Goal: Information Seeking & Learning: Learn about a topic

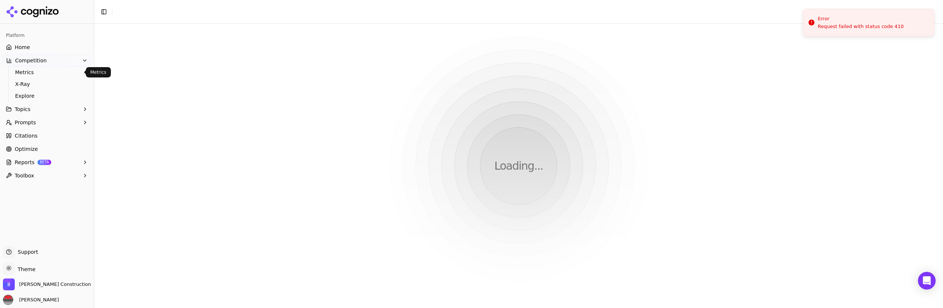
click at [30, 72] on span "Metrics" at bounding box center [47, 72] width 64 height 7
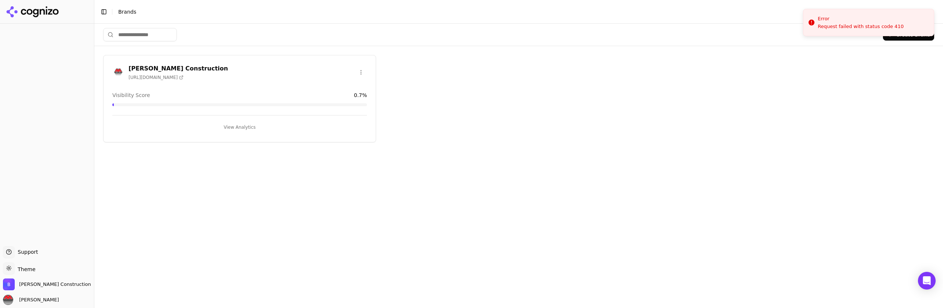
click at [870, 23] on div "Request failed with status code 410" at bounding box center [861, 26] width 86 height 7
click at [267, 107] on div "Bob Moore Construction https://generalcontractor.com Visibility Score 0.7 % Vie…" at bounding box center [239, 98] width 273 height 87
click at [243, 125] on button "View Analytics" at bounding box center [239, 127] width 255 height 12
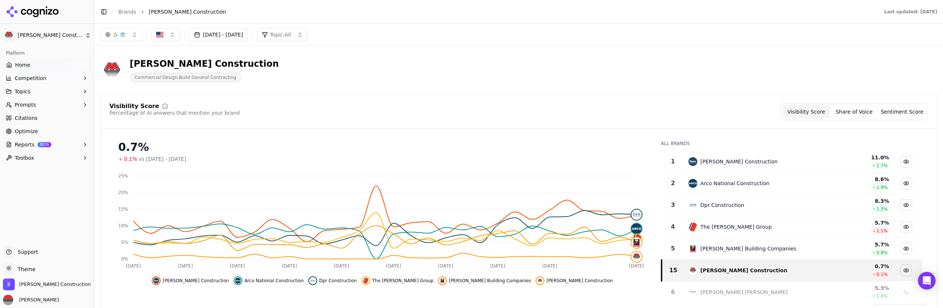
click at [30, 88] on span "Topics" at bounding box center [23, 91] width 16 height 7
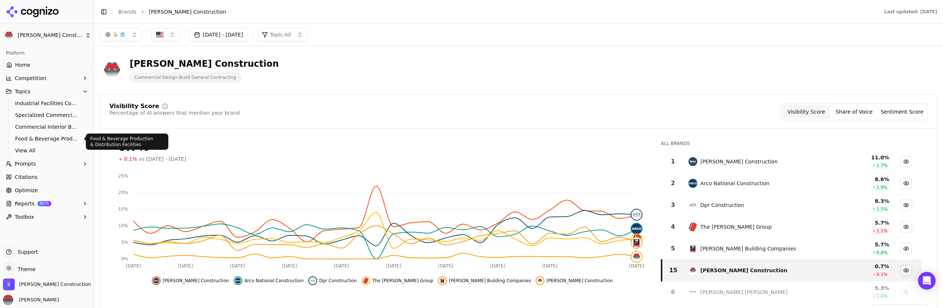
click at [61, 136] on span "Food & Beverage Production & Distribution Facilities" at bounding box center [47, 138] width 64 height 7
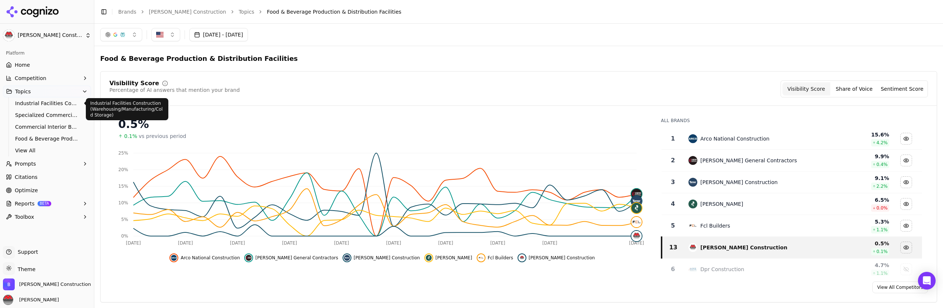
click at [48, 103] on span "Industrial Facilities Construction (Warehousing/Manufacturing/Cold Storage)" at bounding box center [47, 102] width 64 height 7
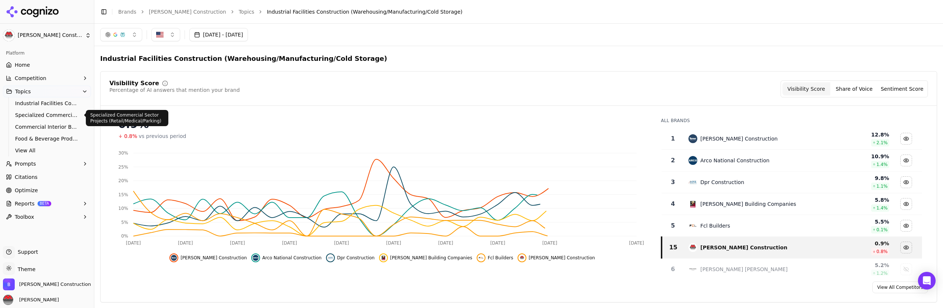
click at [50, 113] on span "Specialized Commercial Sector Projects (Retail/Medical/Parking)" at bounding box center [47, 114] width 64 height 7
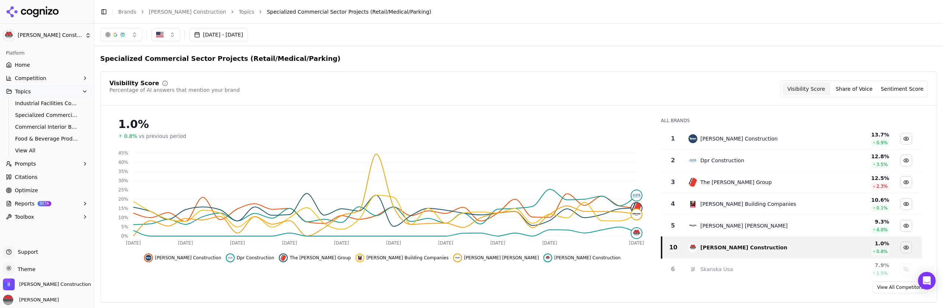
click at [59, 127] on span "Commercial Interior Build-Outs & Renovations" at bounding box center [47, 126] width 64 height 7
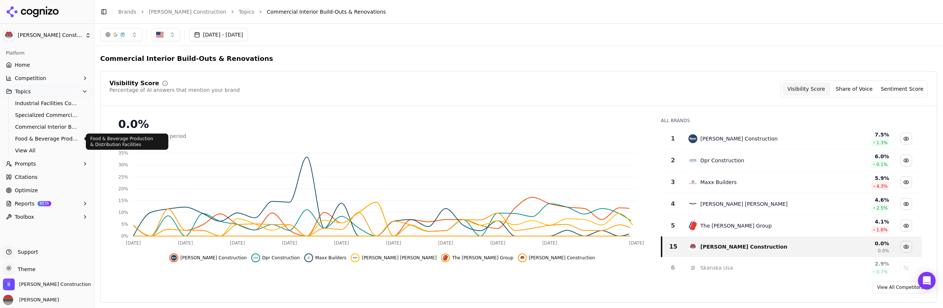
click at [56, 138] on span "Food & Beverage Production & Distribution Facilities" at bounding box center [47, 138] width 64 height 7
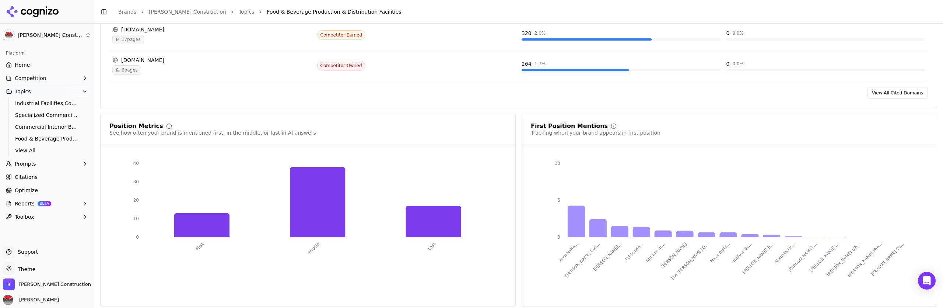
scroll to position [665, 0]
click at [47, 163] on button "Prompts" at bounding box center [47, 164] width 88 height 12
click at [48, 175] on span "Active" at bounding box center [47, 175] width 64 height 7
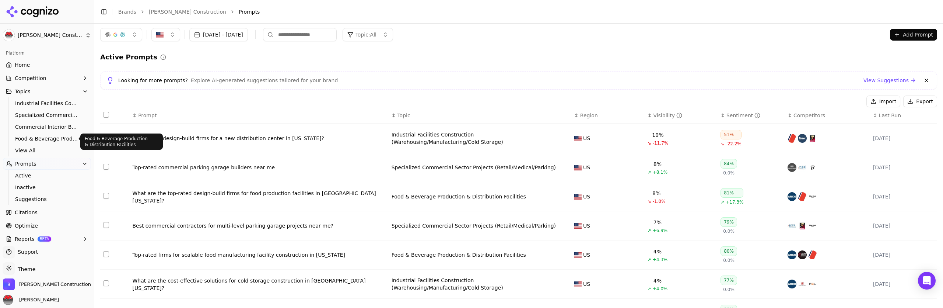
click at [36, 135] on span "Food & Beverage Production & Distribution Facilities" at bounding box center [47, 138] width 64 height 7
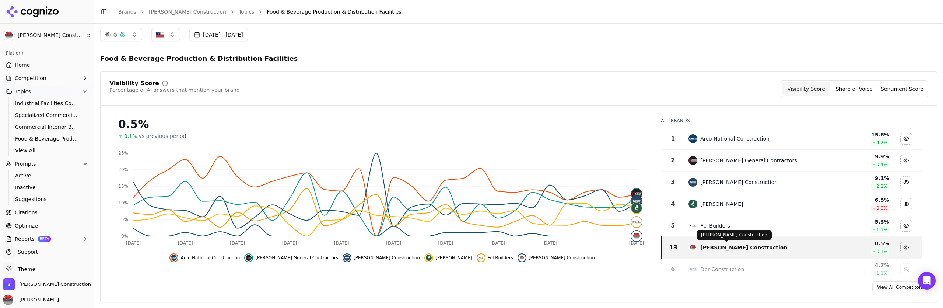
click at [711, 243] on div "Bob Moore Construction" at bounding box center [743, 246] width 87 height 7
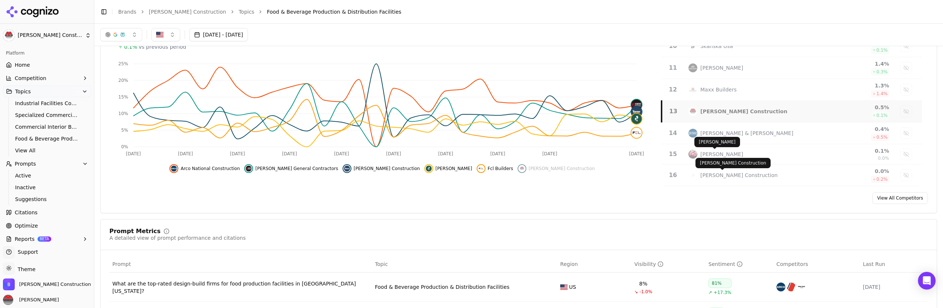
scroll to position [89, 0]
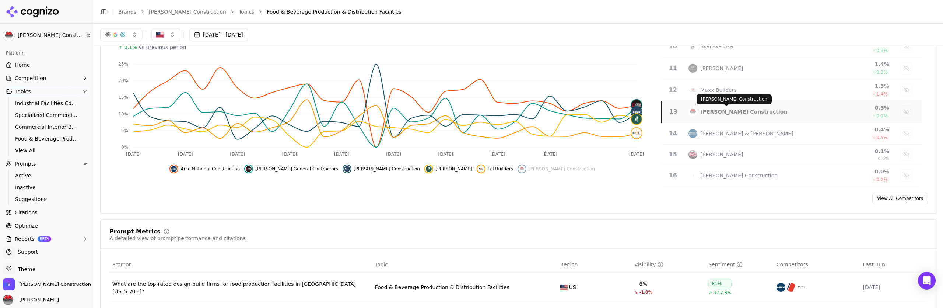
click at [707, 110] on div "Bob Moore Construction" at bounding box center [743, 111] width 87 height 7
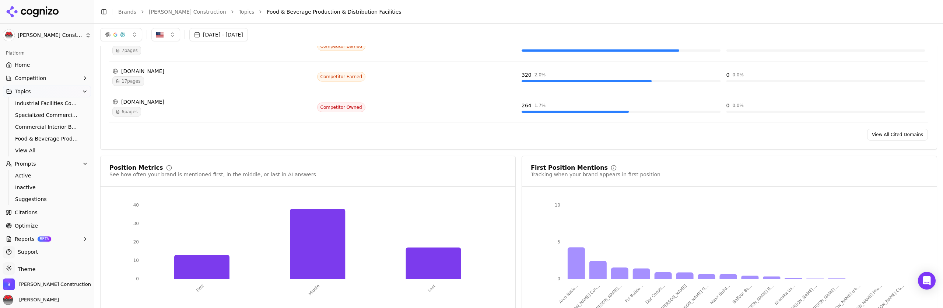
scroll to position [598, 0]
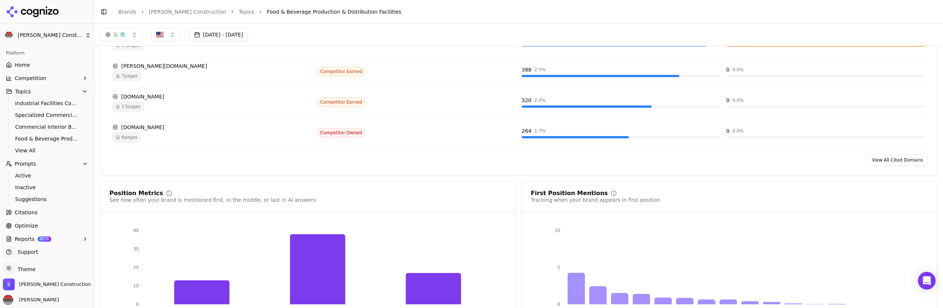
click at [902, 163] on link "View All Cited Domains" at bounding box center [897, 160] width 61 height 12
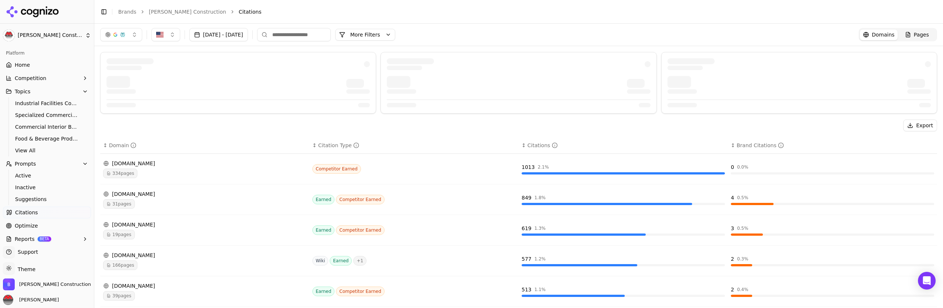
click at [741, 145] on div "Brand Citations" at bounding box center [760, 144] width 47 height 7
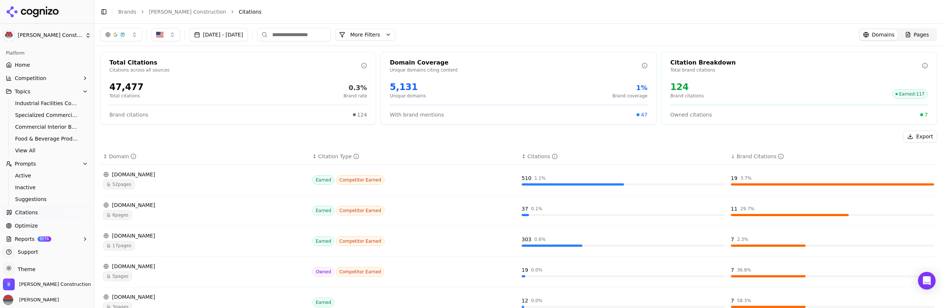
click at [752, 176] on div "19 3.7 %" at bounding box center [832, 177] width 203 height 7
click at [753, 182] on div "19 3.7 %" at bounding box center [832, 179] width 203 height 11
click at [146, 175] on div "arrantconstruction.com" at bounding box center [204, 174] width 203 height 7
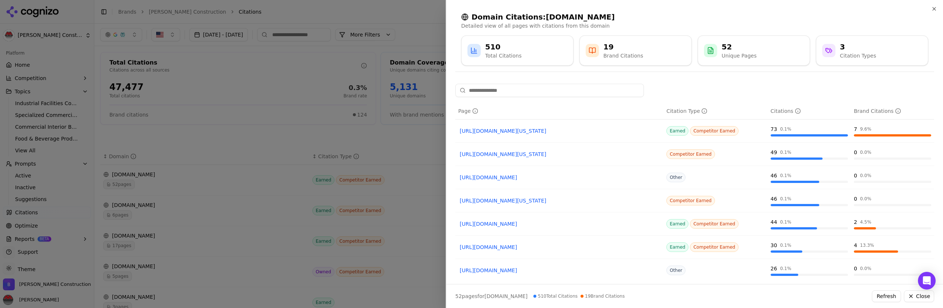
click at [179, 144] on div at bounding box center [471, 154] width 943 height 308
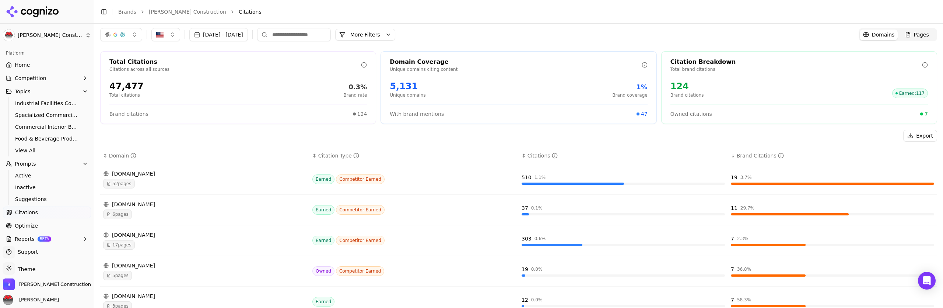
scroll to position [1, 0]
click at [169, 266] on div "generalcontractor.com" at bounding box center [204, 264] width 203 height 7
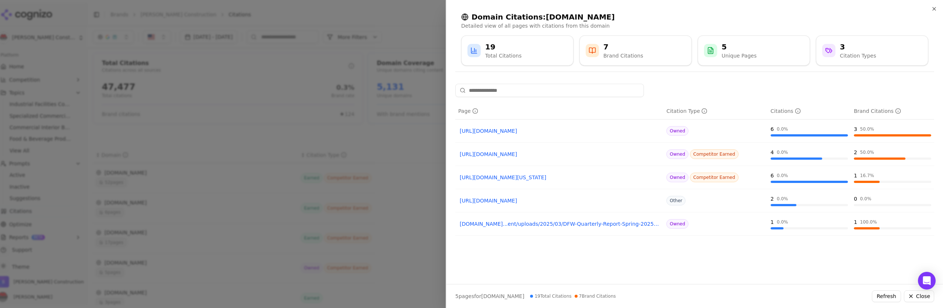
click at [718, 152] on span "Competitor Earned" at bounding box center [714, 154] width 49 height 10
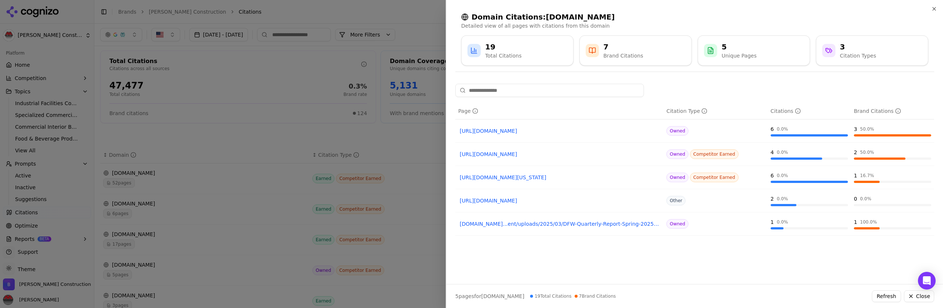
click at [321, 150] on div at bounding box center [471, 154] width 943 height 308
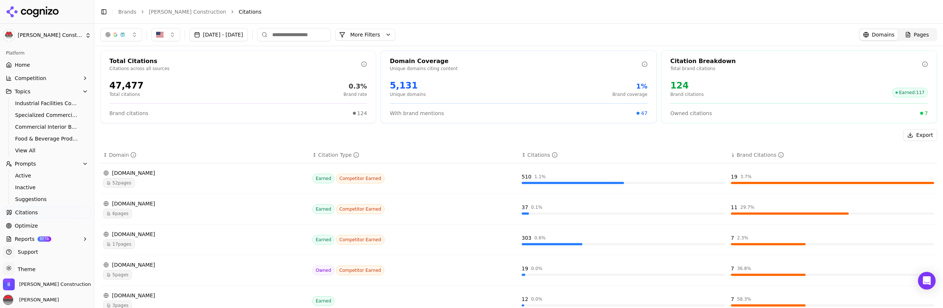
click at [202, 264] on div "generalcontractor.com" at bounding box center [204, 264] width 203 height 7
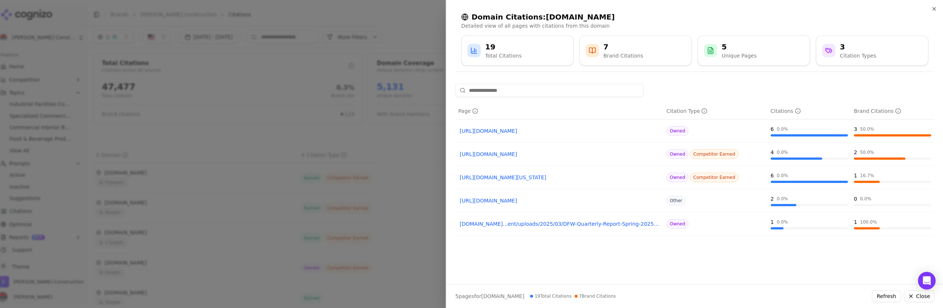
click at [705, 152] on span "Competitor Earned" at bounding box center [714, 154] width 49 height 10
click at [704, 109] on icon "Data table" at bounding box center [704, 111] width 6 height 6
click at [703, 111] on icon "Data table" at bounding box center [704, 111] width 6 height 6
click at [256, 152] on div at bounding box center [471, 154] width 943 height 308
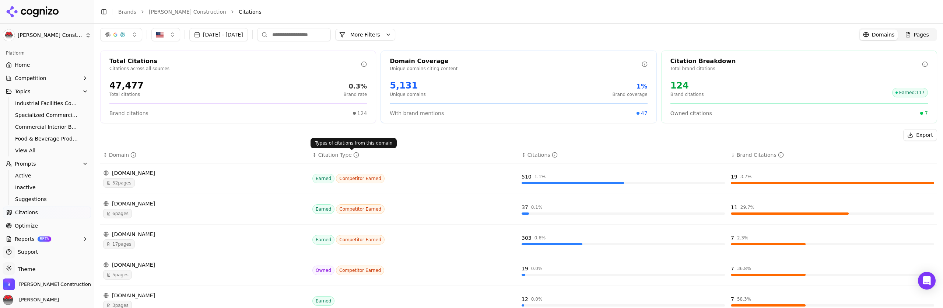
click at [353, 155] on icon "Data table" at bounding box center [356, 155] width 6 height 6
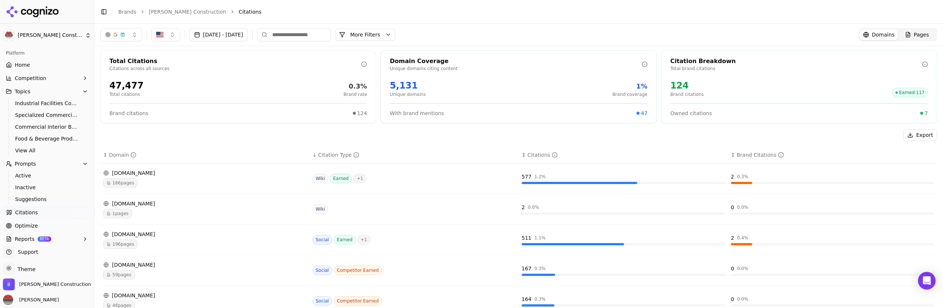
click at [353, 155] on icon "Data table" at bounding box center [356, 155] width 6 height 6
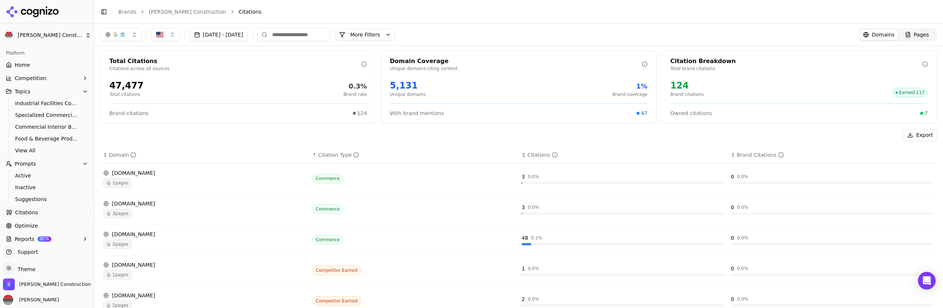
click at [115, 155] on div "Domain" at bounding box center [122, 154] width 27 height 7
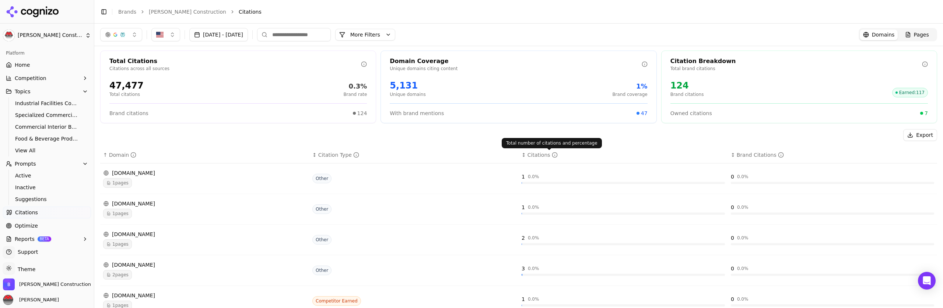
click at [534, 153] on div "Citations" at bounding box center [542, 154] width 30 height 7
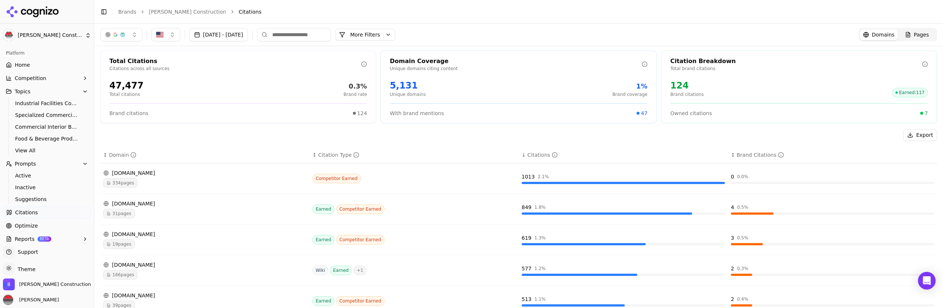
click at [741, 151] on div "Brand Citations" at bounding box center [760, 154] width 47 height 7
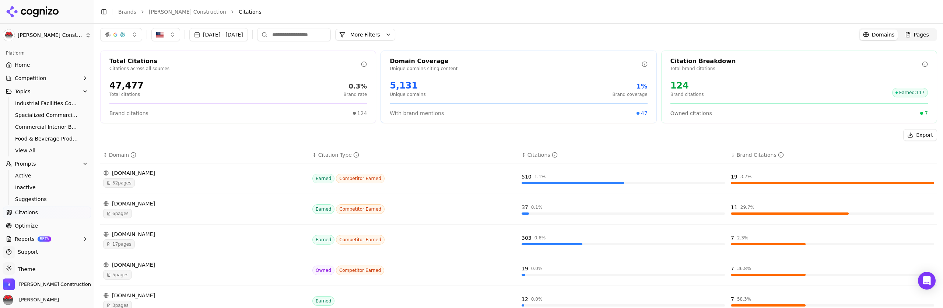
click at [473, 267] on div "Owned Competitor Earned" at bounding box center [413, 270] width 203 height 10
click at [371, 270] on span "Competitor Earned" at bounding box center [360, 270] width 49 height 10
click at [109, 274] on icon "Data table" at bounding box center [109, 274] width 3 height 3
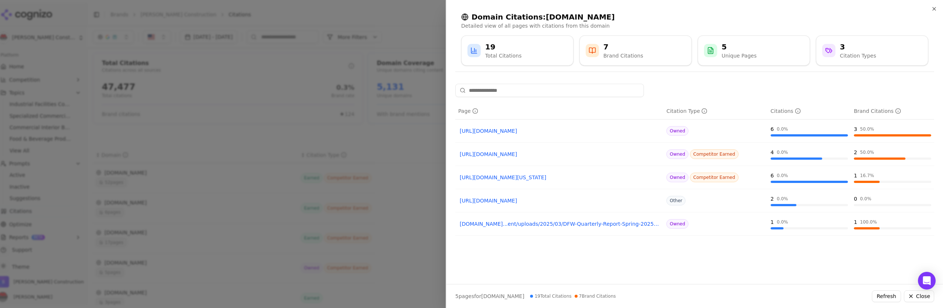
click at [576, 154] on link "https://generalcontractor.com/food-facilities" at bounding box center [559, 153] width 199 height 7
click at [912, 155] on div "2 50.0 %" at bounding box center [892, 151] width 77 height 7
click at [735, 55] on div "Unique Pages" at bounding box center [739, 55] width 35 height 7
click at [828, 48] on icon at bounding box center [828, 50] width 4 height 4
click at [174, 125] on div at bounding box center [471, 154] width 943 height 308
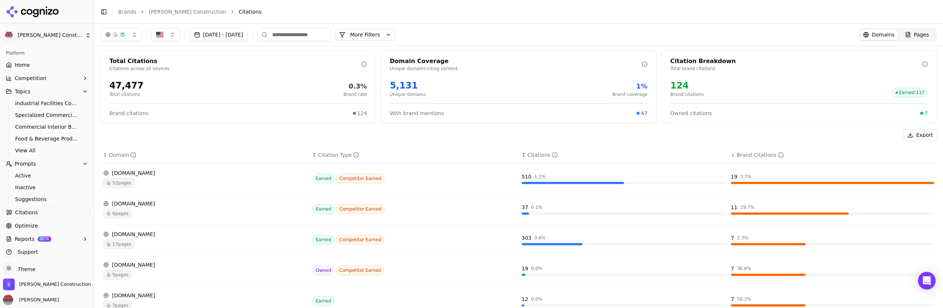
click at [34, 253] on span "Support" at bounding box center [26, 251] width 23 height 7
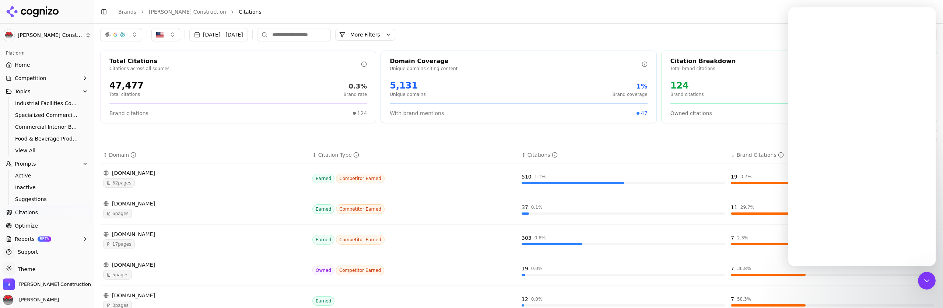
scroll to position [0, 0]
click at [912, 18] on icon "Home" at bounding box center [911, 17] width 6 height 6
click at [920, 18] on div "Close" at bounding box center [924, 16] width 13 height 13
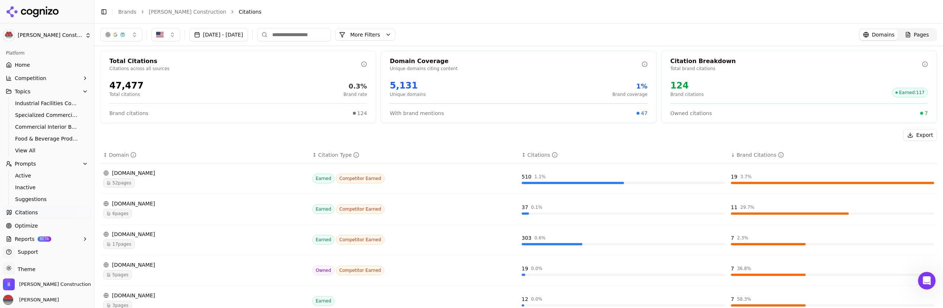
click at [360, 142] on div "Export ↕ Domain ↕ Citation Type ↕ Citations ↓ Brand Citations arrantconstructio…" at bounding box center [518, 308] width 837 height 358
click at [36, 172] on span "Active" at bounding box center [47, 175] width 64 height 7
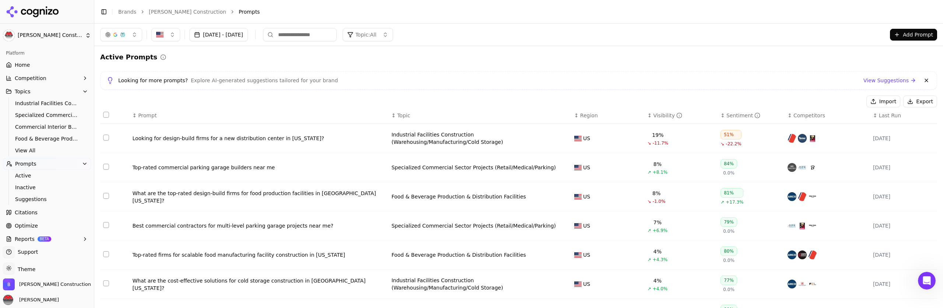
click at [376, 34] on span "Topic: All" at bounding box center [365, 34] width 21 height 7
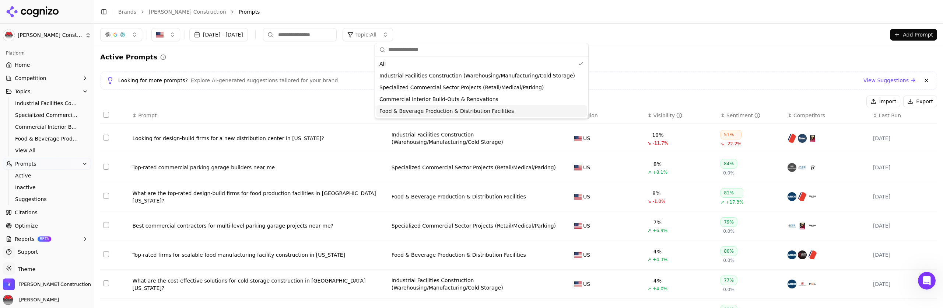
click at [418, 108] on span "Food & Beverage Production & Distribution Facilities" at bounding box center [446, 110] width 134 height 7
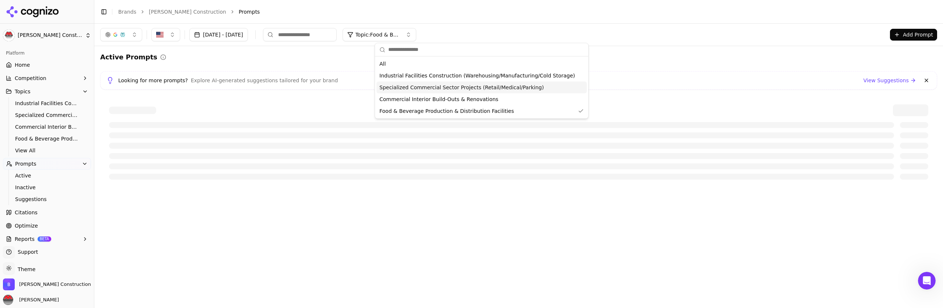
click at [635, 53] on div "Active Prompts" at bounding box center [518, 57] width 837 height 10
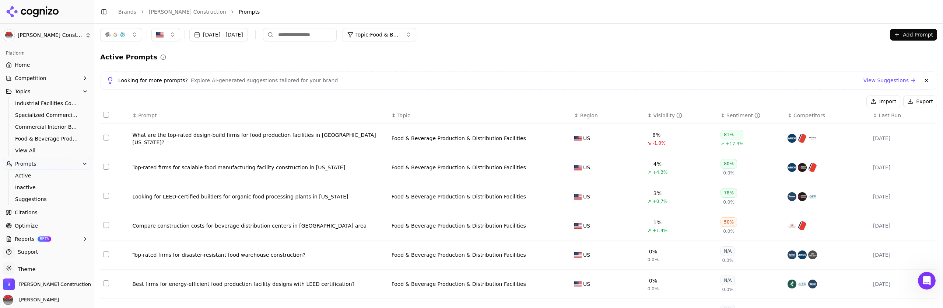
click at [664, 115] on div "Visibility" at bounding box center [667, 115] width 29 height 7
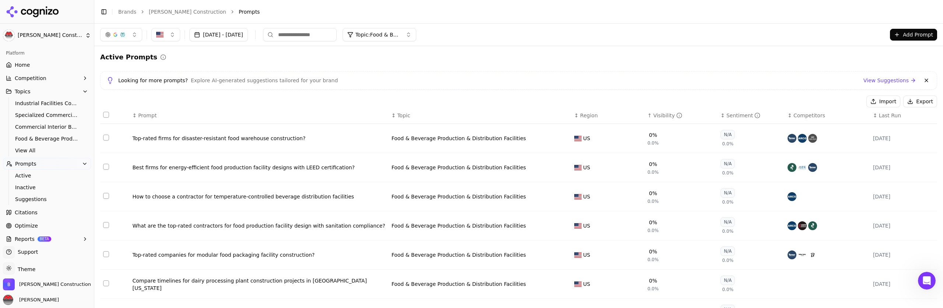
click at [661, 115] on div "Visibility" at bounding box center [667, 115] width 29 height 7
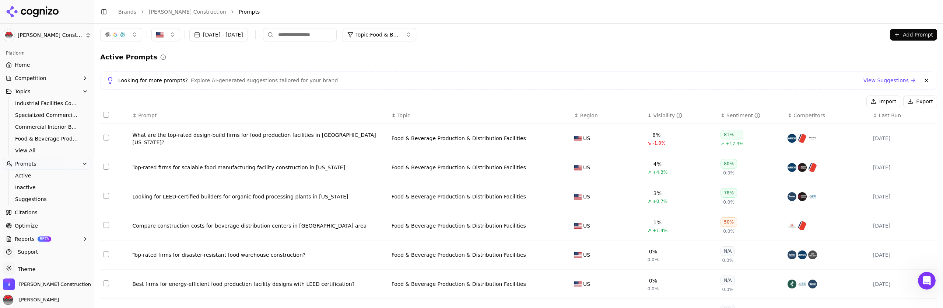
click at [351, 143] on td "What are the top-rated design-build firms for food production facilities in Nor…" at bounding box center [258, 138] width 259 height 29
click at [327, 139] on div "What are the top-rated design-build firms for food production facilities in Nor…" at bounding box center [258, 138] width 253 height 15
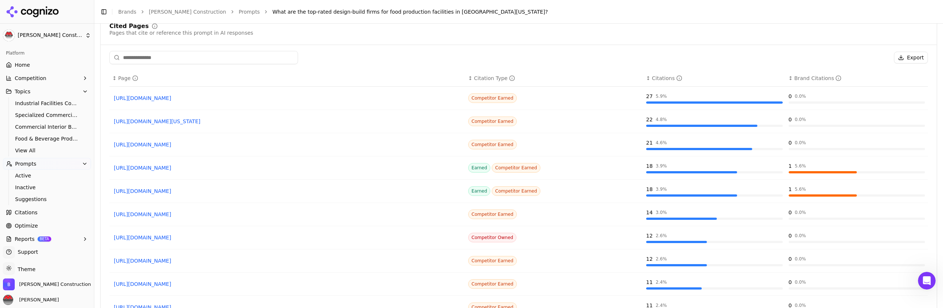
scroll to position [605, 0]
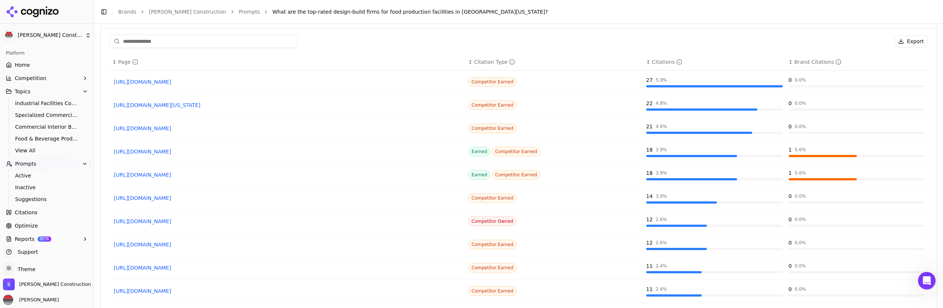
click at [196, 43] on input at bounding box center [203, 41] width 189 height 13
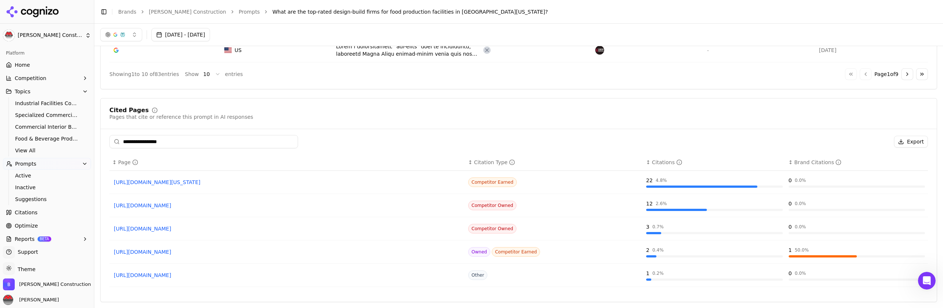
scroll to position [435, 0]
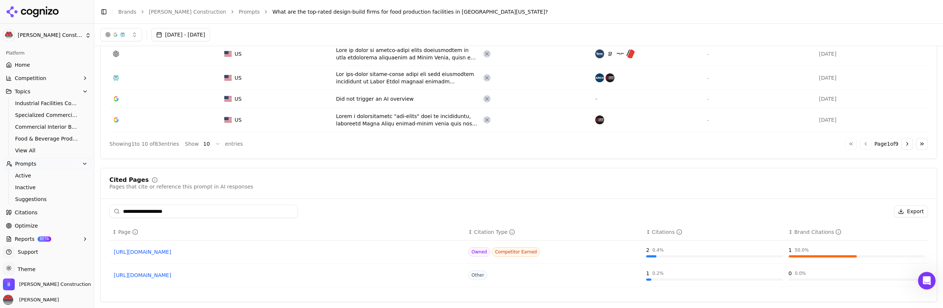
type input "**********"
click at [617, 252] on div "Owned Competitor Earned" at bounding box center [554, 252] width 172 height 10
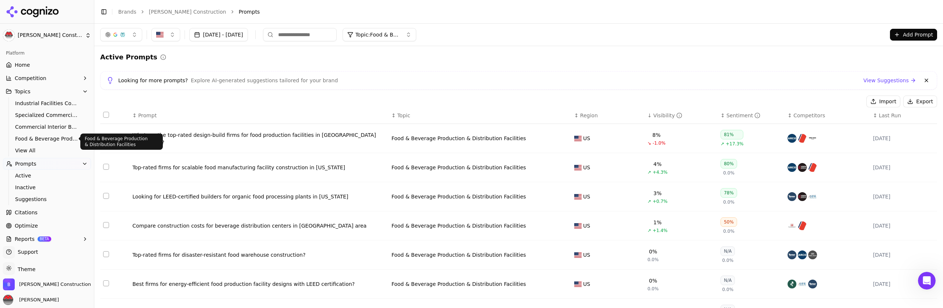
click at [69, 140] on span "Food & Beverage Production & Distribution Facilities" at bounding box center [47, 138] width 64 height 7
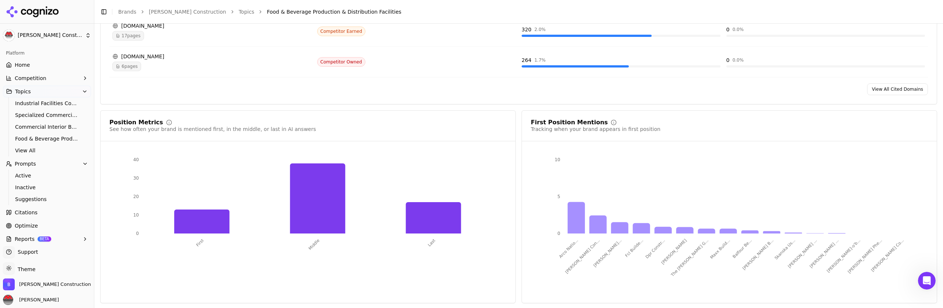
scroll to position [671, 0]
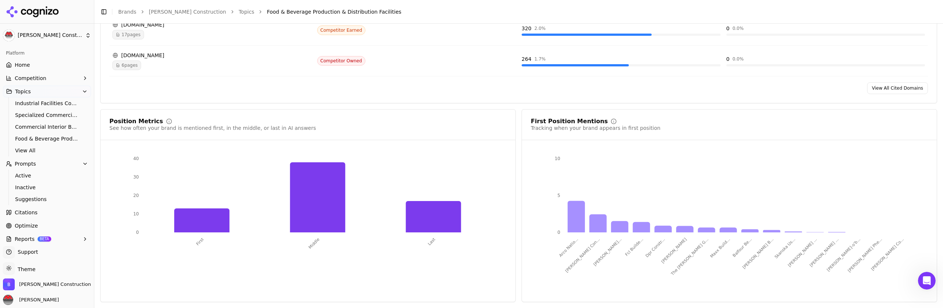
click at [27, 213] on span "Citations" at bounding box center [26, 211] width 23 height 7
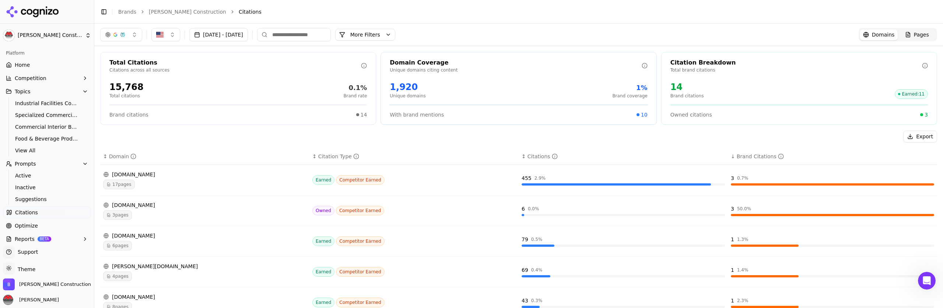
click at [241, 181] on div "17 pages" at bounding box center [204, 184] width 203 height 10
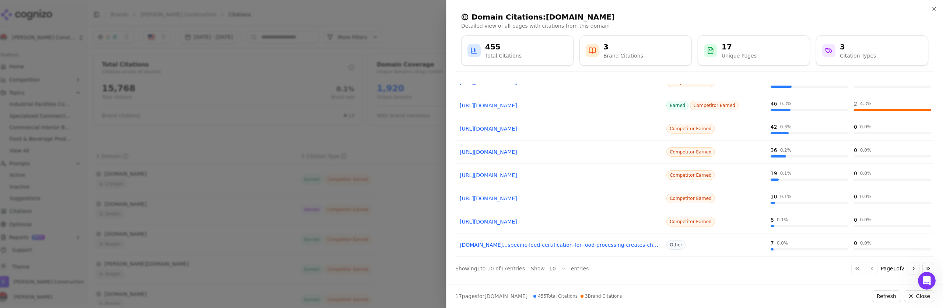
scroll to position [97, 0]
drag, startPoint x: 305, startPoint y: 194, endPoint x: 294, endPoint y: 190, distance: 11.9
click at [305, 194] on div at bounding box center [471, 154] width 943 height 308
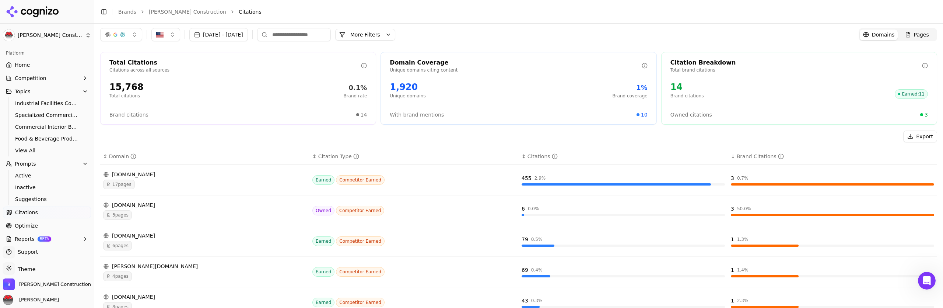
click at [918, 33] on span "Pages" at bounding box center [921, 34] width 15 height 7
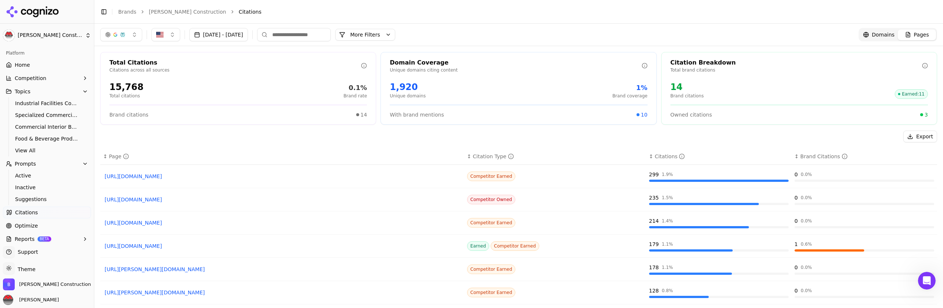
click at [109, 156] on div "Page" at bounding box center [119, 155] width 20 height 7
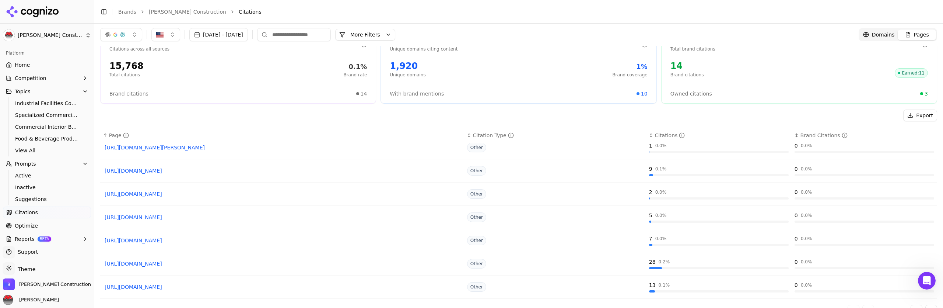
scroll to position [35, 0]
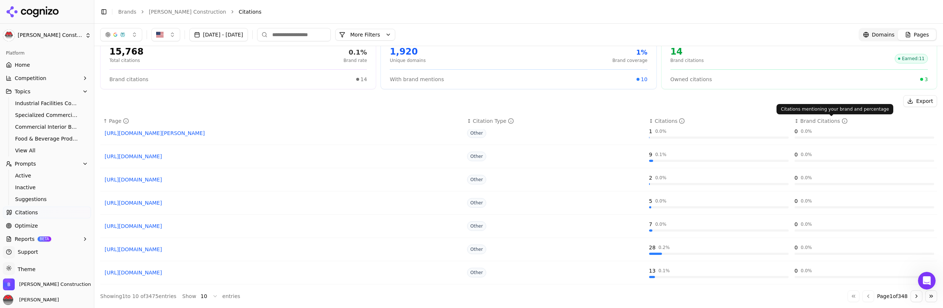
click at [819, 120] on div "Brand Citations" at bounding box center [823, 120] width 47 height 7
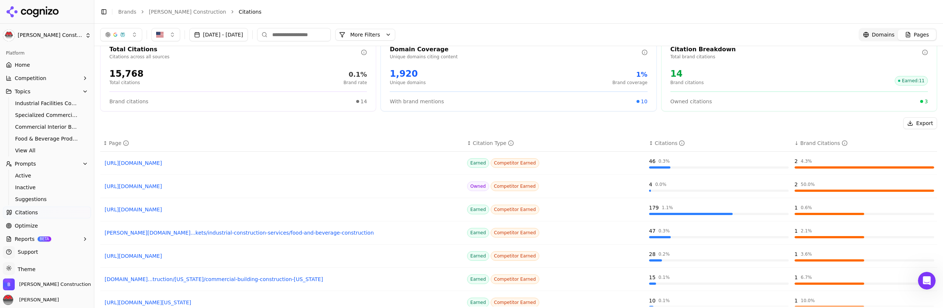
scroll to position [0, 0]
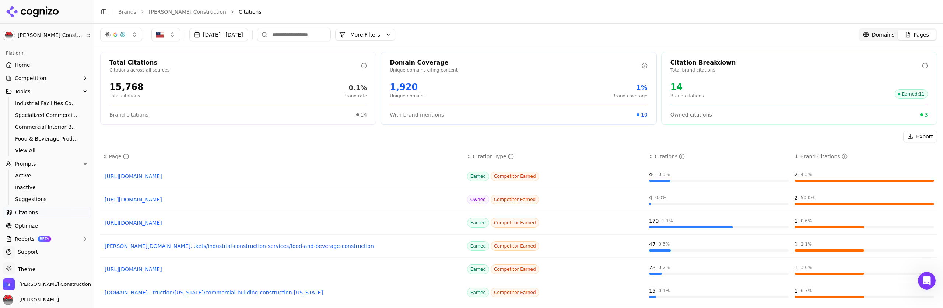
click at [801, 199] on div "50.0 %" at bounding box center [808, 197] width 14 height 6
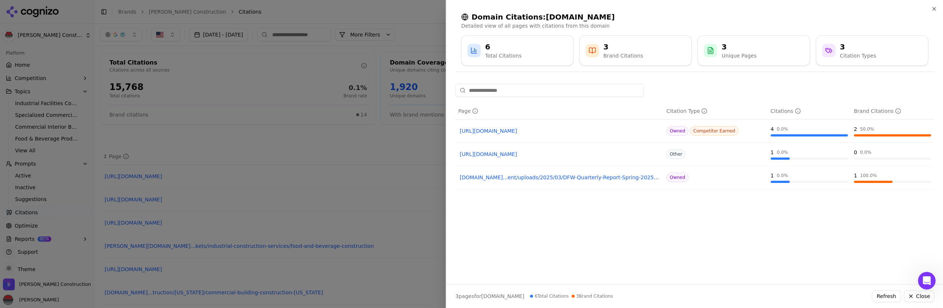
click at [321, 140] on div at bounding box center [471, 154] width 943 height 308
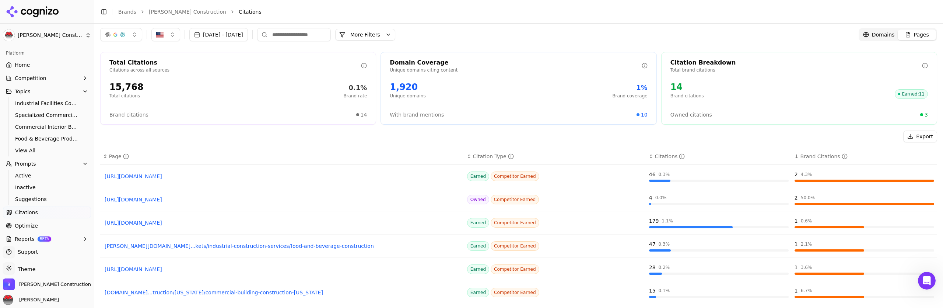
click at [672, 86] on div "14" at bounding box center [687, 87] width 34 height 12
click at [39, 210] on link "Citations" at bounding box center [47, 212] width 88 height 12
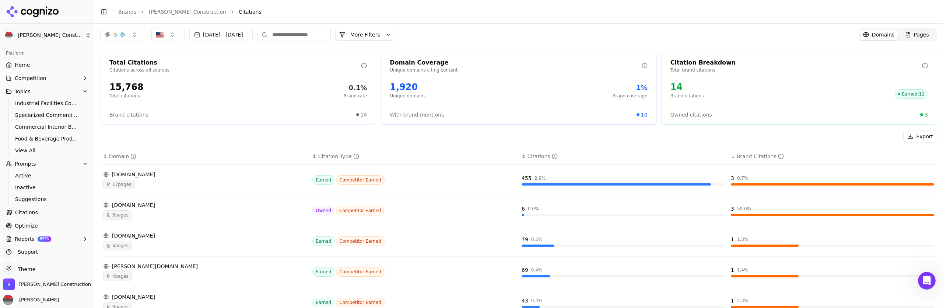
click at [166, 11] on link "Bob Moore Construction" at bounding box center [187, 11] width 77 height 7
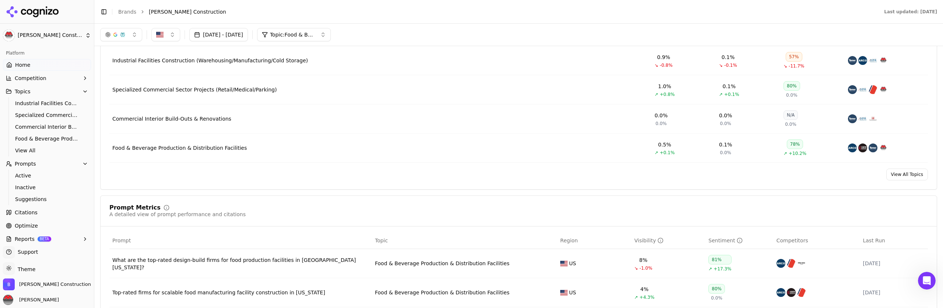
scroll to position [291, 0]
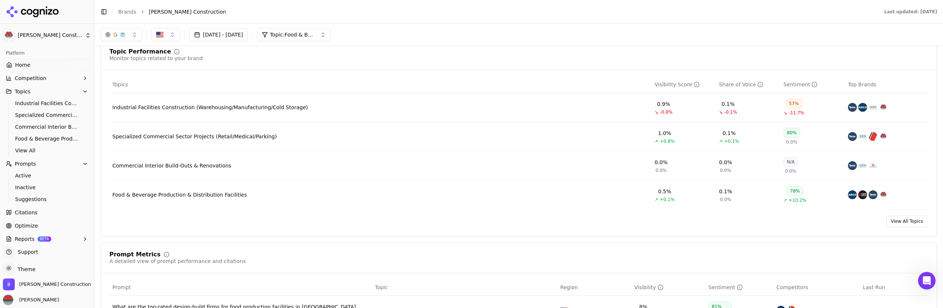
click at [905, 221] on link "View All Topics" at bounding box center [907, 221] width 42 height 12
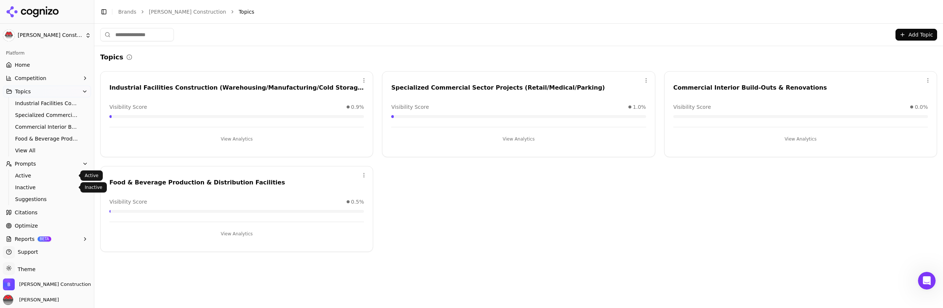
click at [28, 179] on link "Active" at bounding box center [47, 175] width 70 height 10
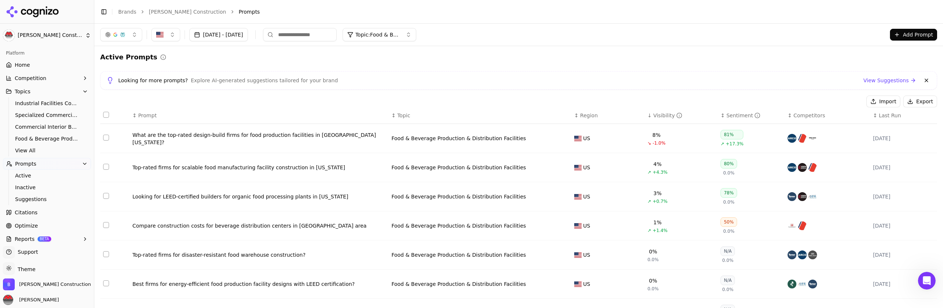
click at [203, 135] on div "What are the top-rated design-build firms for food production facilities in Nor…" at bounding box center [258, 138] width 253 height 15
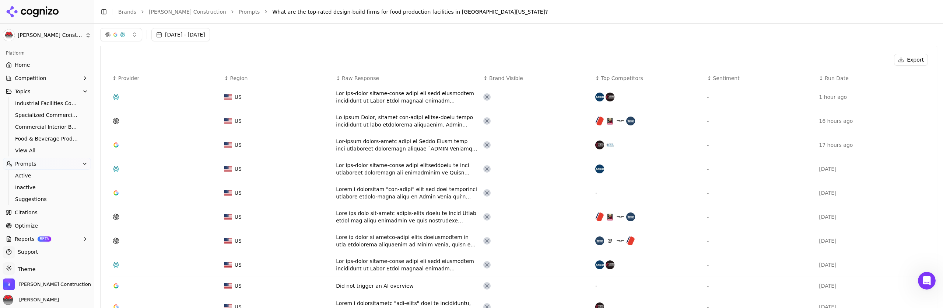
scroll to position [248, 0]
click at [723, 78] on span "Sentiment" at bounding box center [726, 78] width 27 height 7
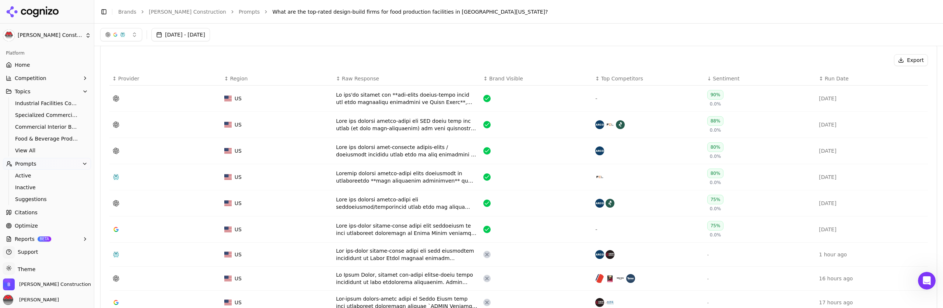
click at [517, 76] on span "Brand Visible" at bounding box center [506, 78] width 34 height 7
click at [421, 100] on div "Data table" at bounding box center [406, 98] width 141 height 15
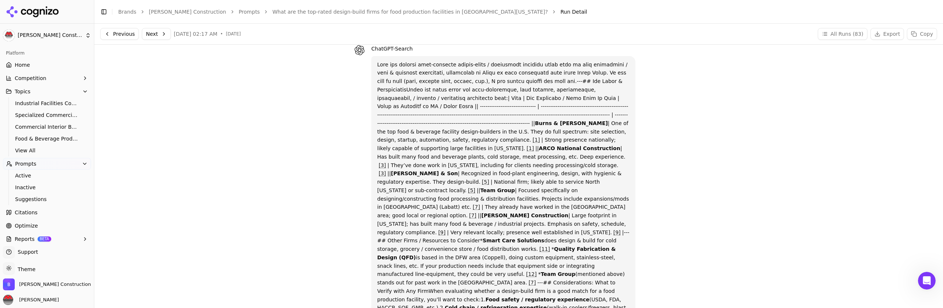
scroll to position [40, 0]
